Goal: Navigation & Orientation: Find specific page/section

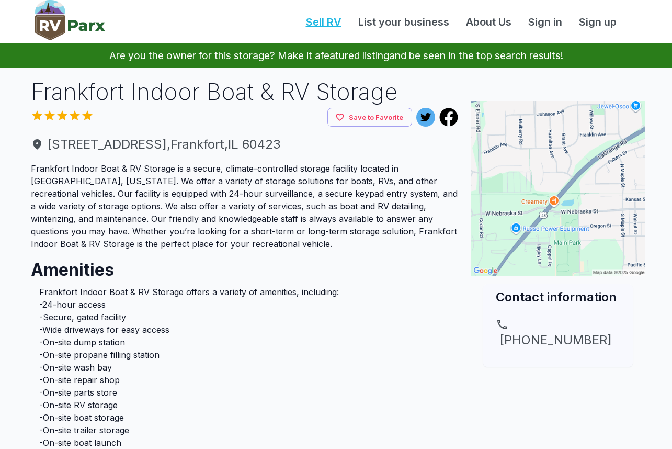
click at [329, 22] on link "Sell RV" at bounding box center [324, 22] width 52 height 16
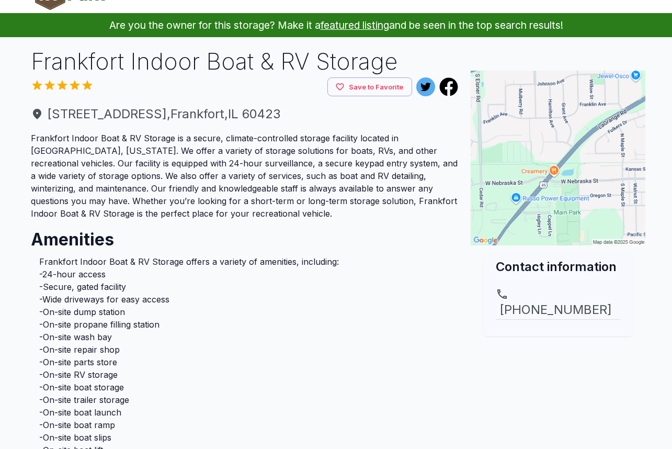
scroll to position [31, 0]
